Goal: Connect with others: Participate in discussion

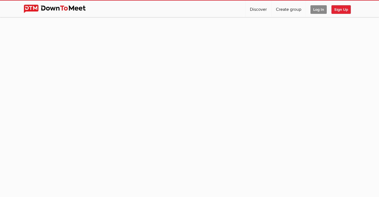
click at [320, 11] on span "Log In" at bounding box center [319, 9] width 16 height 9
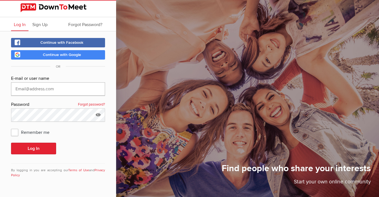
click at [64, 92] on input "text" at bounding box center [58, 88] width 94 height 13
type input "[PERSON_NAME][EMAIL_ADDRESS][DOMAIN_NAME]"
click at [45, 141] on div "E-mail or user name [PERSON_NAME][EMAIL_ADDRESS][DOMAIN_NAME] Password Forgot p…" at bounding box center [58, 129] width 94 height 109
click at [44, 146] on button "Log In" at bounding box center [33, 148] width 45 height 12
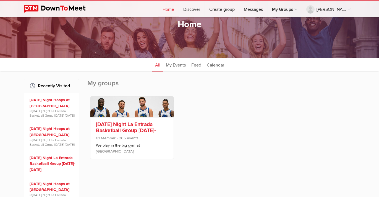
scroll to position [37, 0]
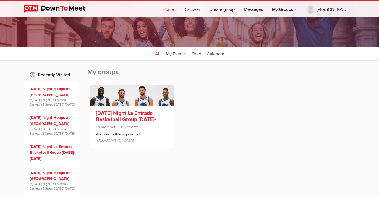
click at [114, 120] on link "[DATE] Night La Entrada Basketball Group [DATE]-[DATE]" at bounding box center [126, 119] width 60 height 19
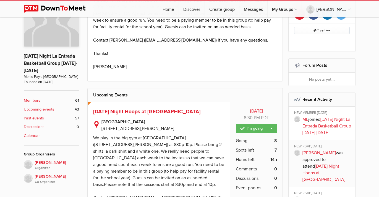
scroll to position [141, 0]
click at [238, 140] on span "Going" at bounding box center [242, 140] width 12 height 7
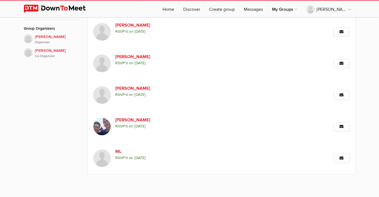
scroll to position [267, 0]
